Goal: Transaction & Acquisition: Purchase product/service

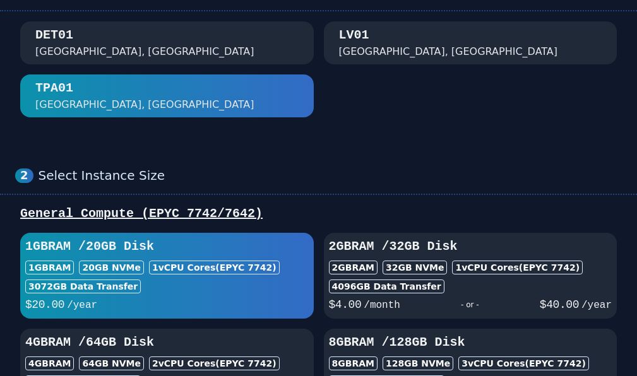
scroll to position [152, 0]
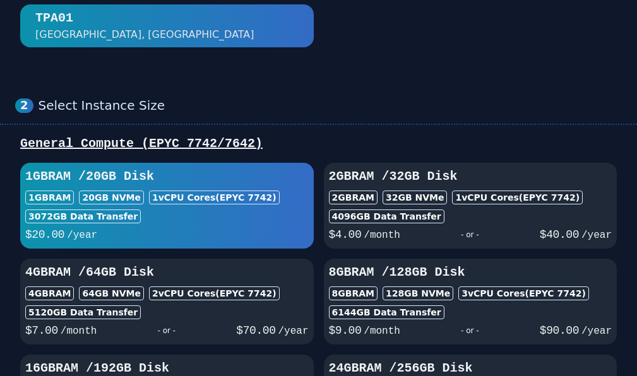
click at [133, 210] on div "3072 GB Data Transfer" at bounding box center [166, 217] width 283 height 14
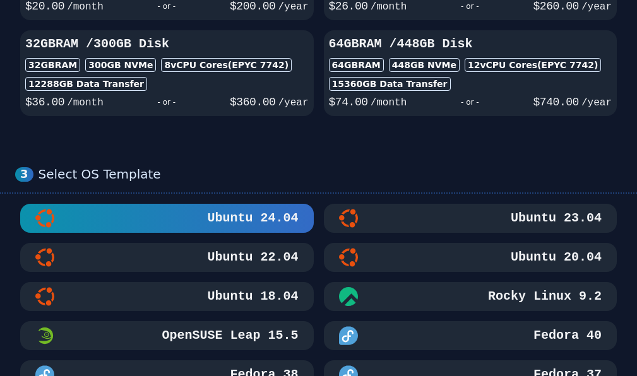
scroll to position [606, 0]
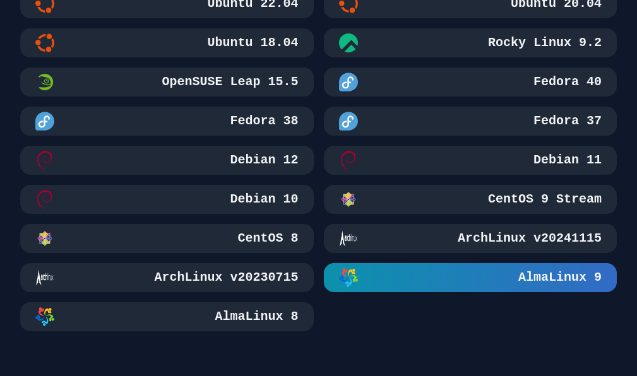
scroll to position [908, 0]
